Goal: Obtain resource: Obtain resource

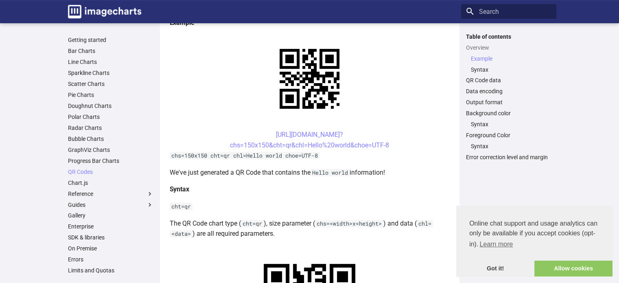
scroll to position [176, 0]
click at [329, 144] on link "[URL][DOMAIN_NAME]? chs=150x150&cht=qr&chl=Hello%20world&choe=UTF-8" at bounding box center [309, 139] width 159 height 18
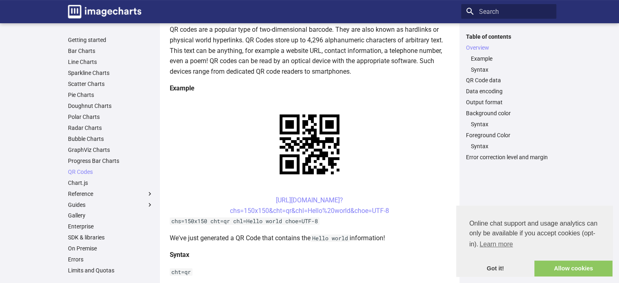
scroll to position [111, 0]
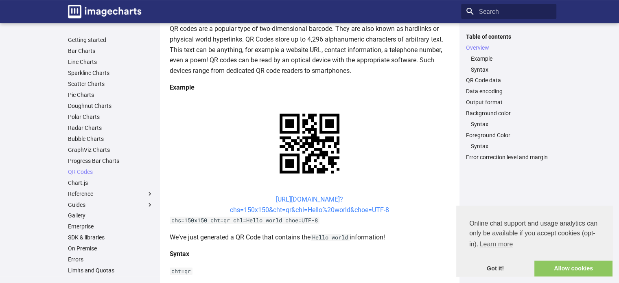
drag, startPoint x: 400, startPoint y: 210, endPoint x: 262, endPoint y: 198, distance: 138.8
click at [262, 198] on center "[URL][DOMAIN_NAME]? chs=150x150&cht=qr&chl=Hello%20world&choe=UTF-8" at bounding box center [310, 204] width 280 height 21
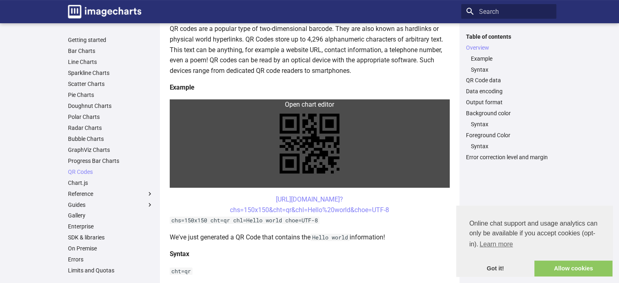
copy link "[URL][DOMAIN_NAME]? chs=150x150&cht=qr&chl=Hello%20world&choe=UTF-8"
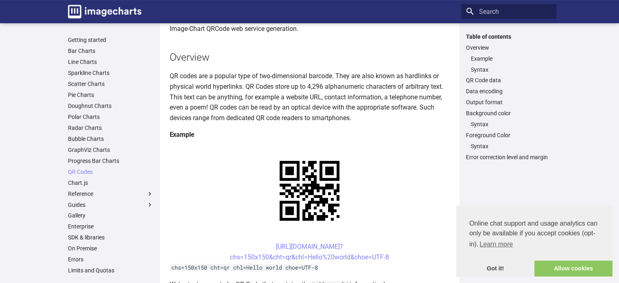
scroll to position [0, 0]
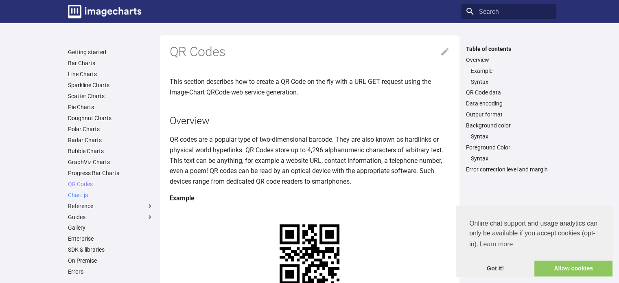
click at [83, 196] on link "Chart.js" at bounding box center [110, 194] width 85 height 7
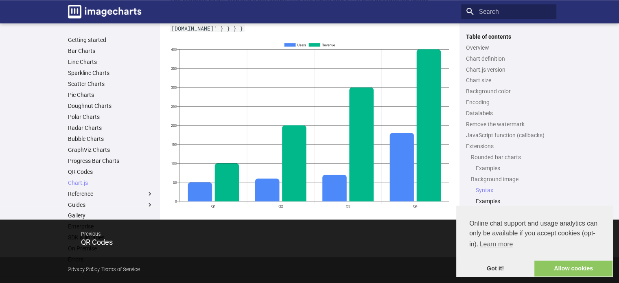
scroll to position [4257, 0]
